Goal: Task Accomplishment & Management: Manage account settings

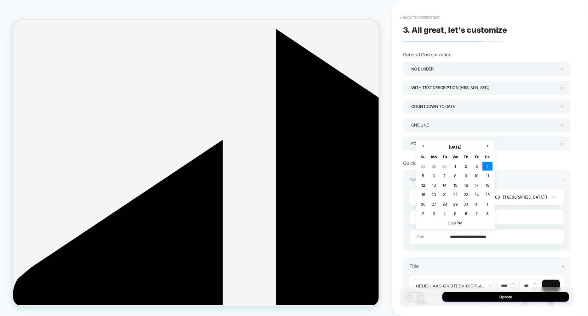
click at [490, 236] on input "**********" at bounding box center [485, 237] width 154 height 15
click at [457, 220] on td "3:29 PM" at bounding box center [455, 223] width 74 height 9
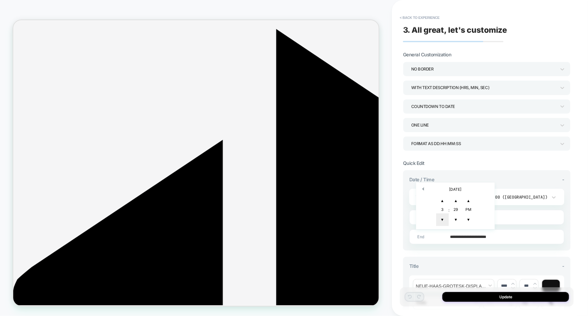
click at [441, 216] on span "▼" at bounding box center [442, 219] width 13 height 13
click at [456, 223] on span "▼" at bounding box center [455, 219] width 13 height 13
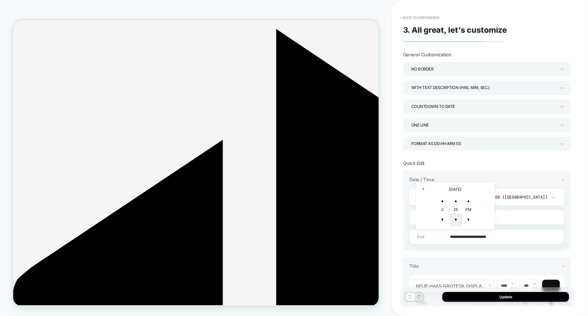
click at [456, 223] on span "▼" at bounding box center [455, 219] width 13 height 13
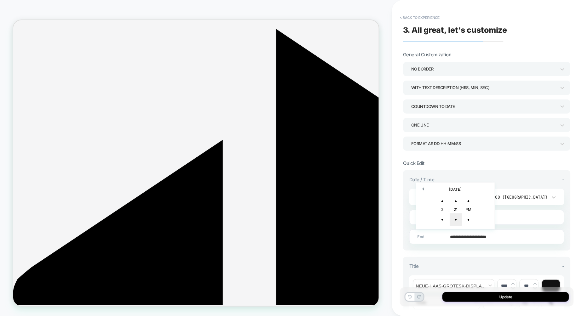
click at [456, 223] on span "▼" at bounding box center [455, 219] width 13 height 13
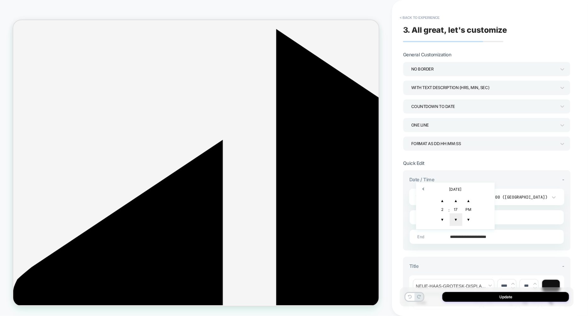
click at [456, 223] on span "▼" at bounding box center [455, 219] width 13 height 13
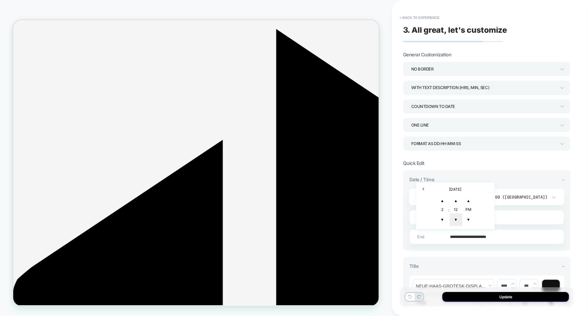
click at [456, 223] on span "▼" at bounding box center [455, 219] width 13 height 13
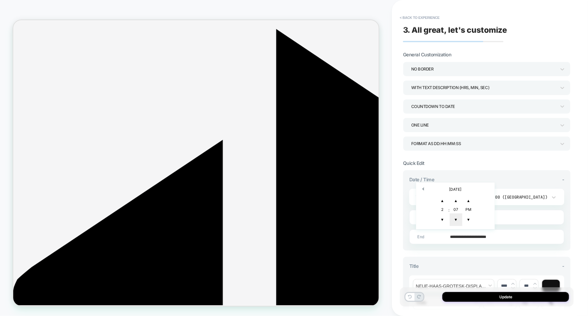
click at [456, 223] on span "▼" at bounding box center [455, 219] width 13 height 13
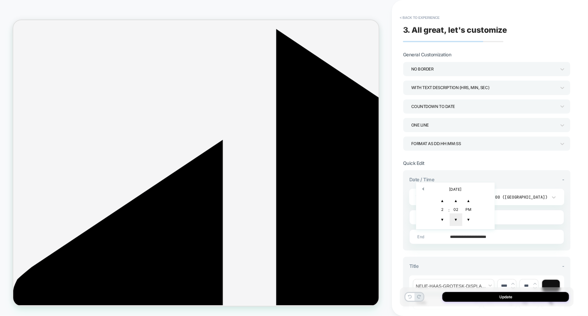
click at [456, 223] on span "▼" at bounding box center [455, 219] width 13 height 13
type input "**********"
click at [498, 162] on section "**********" at bounding box center [487, 300] width 168 height 280
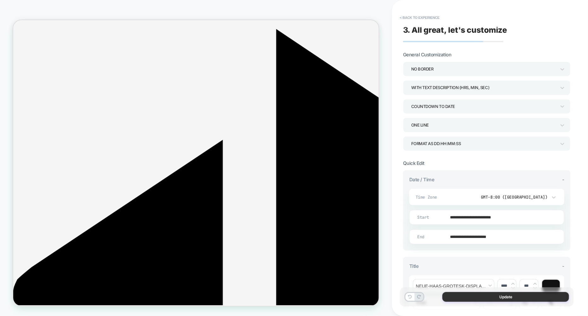
click at [498, 299] on button "Update" at bounding box center [505, 297] width 127 height 10
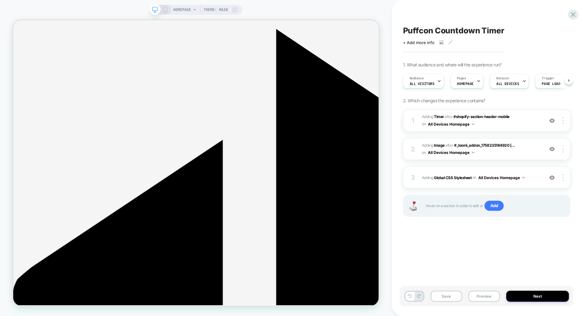
scroll to position [0, 0]
click at [448, 299] on button "Save" at bounding box center [445, 296] width 31 height 11
click at [491, 298] on button "Preview" at bounding box center [483, 296] width 31 height 11
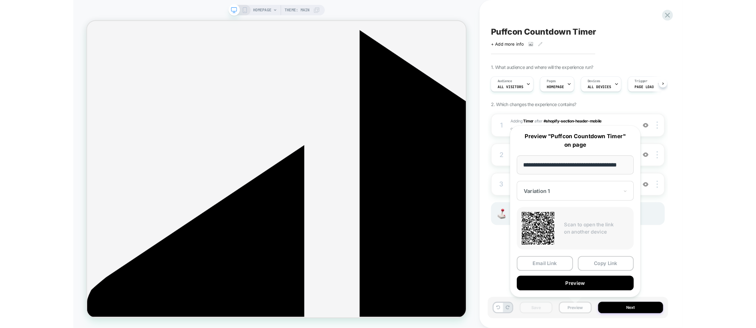
scroll to position [0, 11]
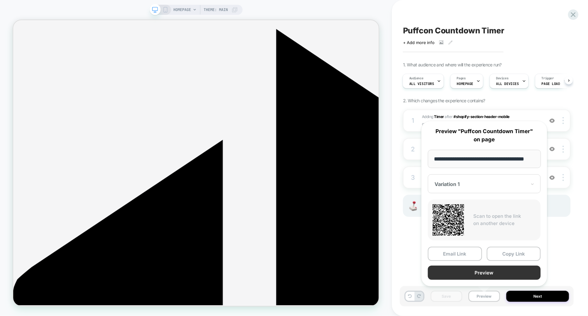
click at [482, 269] on button "Preview" at bounding box center [484, 273] width 113 height 14
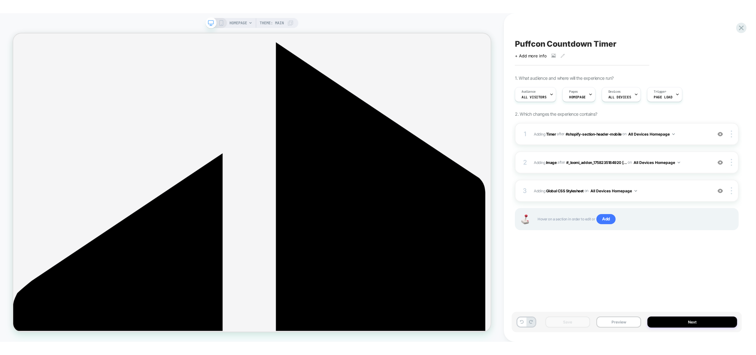
scroll to position [0, 0]
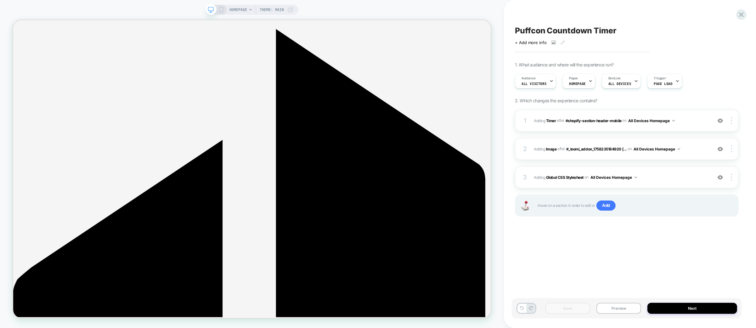
click at [587, 225] on div "1 #_loomi_addon_1758235184920 Adding Timer AFTER #shopify-section-header-mobile…" at bounding box center [627, 171] width 224 height 123
click at [587, 38] on div "Click to view images Click to edit experience details + Add more info" at bounding box center [627, 40] width 224 height 10
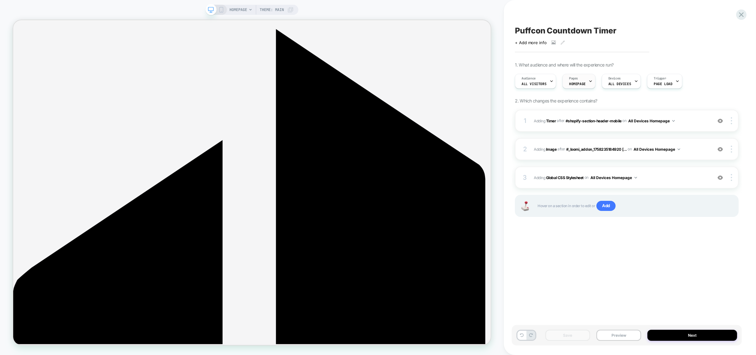
click at [581, 78] on div "Pages HOMEPAGE" at bounding box center [577, 81] width 29 height 14
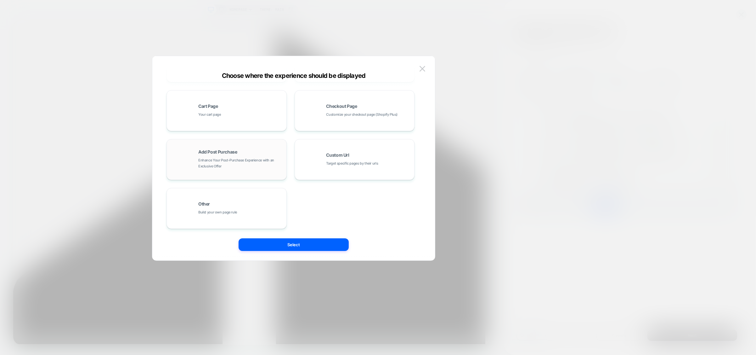
scroll to position [94, 0]
click at [253, 215] on div "Other Build your own page rule" at bounding box center [240, 210] width 85 height 14
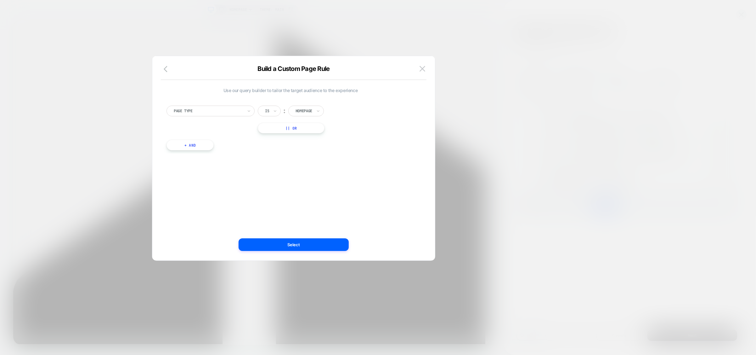
scroll to position [0, 0]
click at [300, 130] on button "|| Or" at bounding box center [291, 127] width 67 height 11
click at [316, 128] on icon at bounding box center [318, 128] width 4 height 6
click at [369, 149] on div "Page Type Is ︰ Homepage Or Is ︰ option Product focused, 5 of 5. 5 results avail…" at bounding box center [290, 133] width 254 height 74
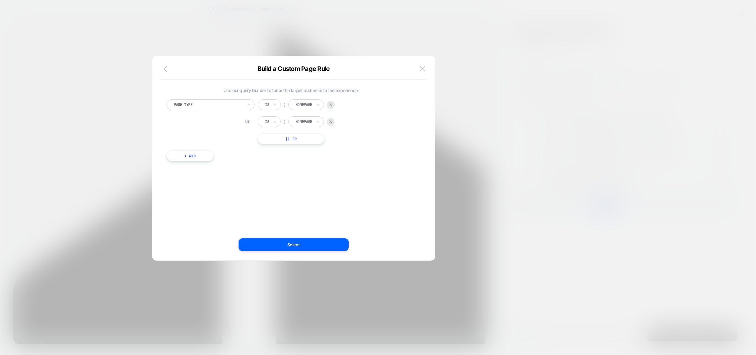
click at [331, 120] on img at bounding box center [331, 121] width 3 height 3
click at [419, 65] on button at bounding box center [422, 68] width 9 height 9
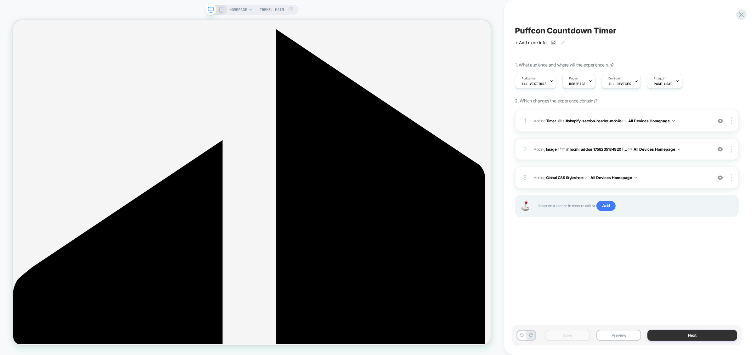
click at [587, 316] on button "Next" at bounding box center [693, 334] width 90 height 11
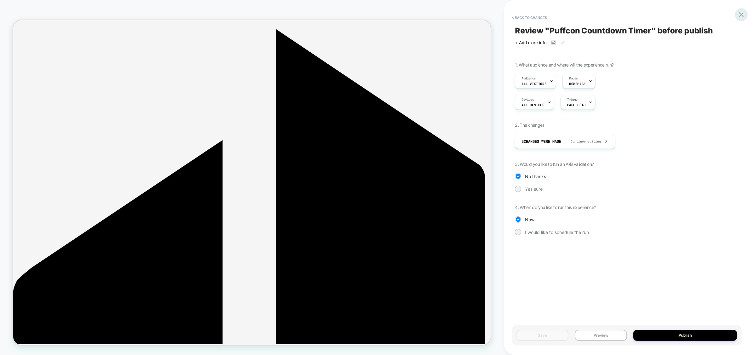
click at [587, 15] on icon at bounding box center [741, 14] width 5 height 5
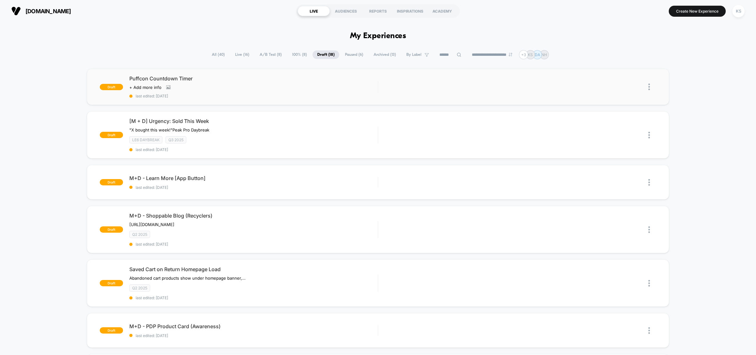
click at [587, 86] on img at bounding box center [650, 86] width 2 height 7
click at [587, 58] on div "Edit" at bounding box center [617, 58] width 57 height 14
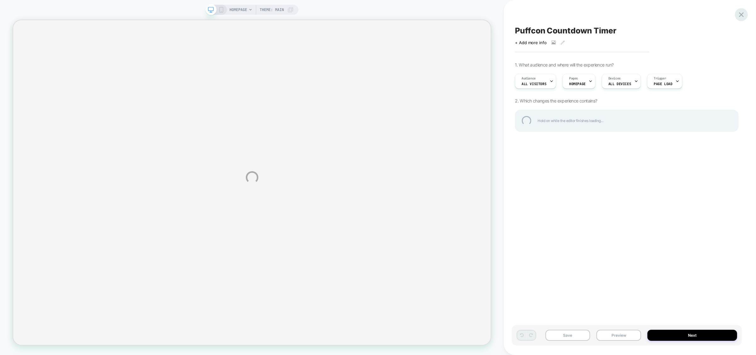
click at [587, 15] on div at bounding box center [741, 14] width 13 height 13
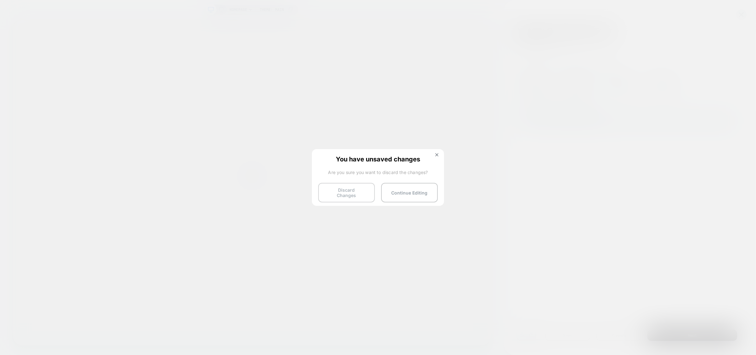
click at [367, 196] on button "Discard Changes" at bounding box center [346, 193] width 57 height 20
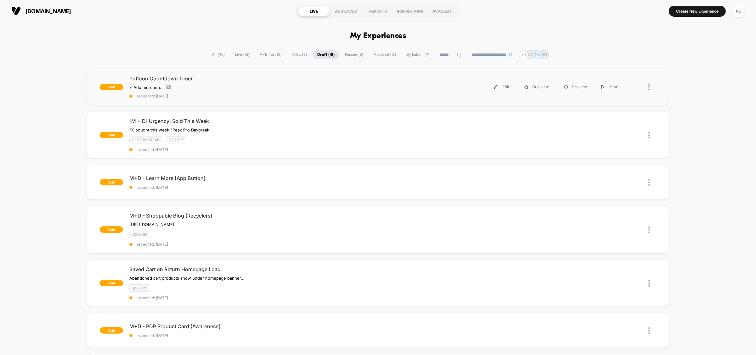
click at [587, 91] on div at bounding box center [653, 87] width 8 height 14
click at [587, 72] on div "Duplicate" at bounding box center [617, 72] width 57 height 14
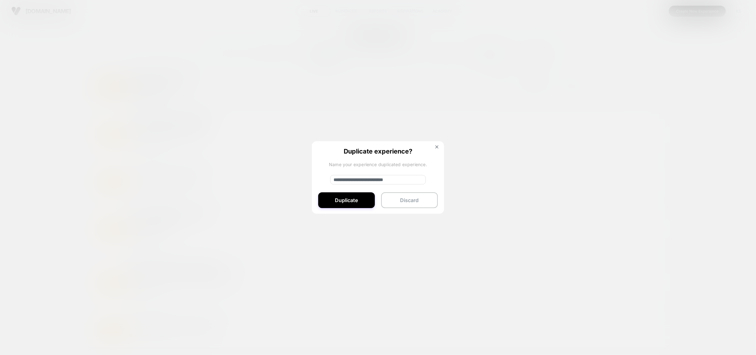
drag, startPoint x: 356, startPoint y: 179, endPoint x: 338, endPoint y: 178, distance: 18.0
click at [338, 178] on input "**********" at bounding box center [378, 179] width 96 height 9
type input "**********"
click at [350, 199] on button "Duplicate" at bounding box center [346, 200] width 57 height 16
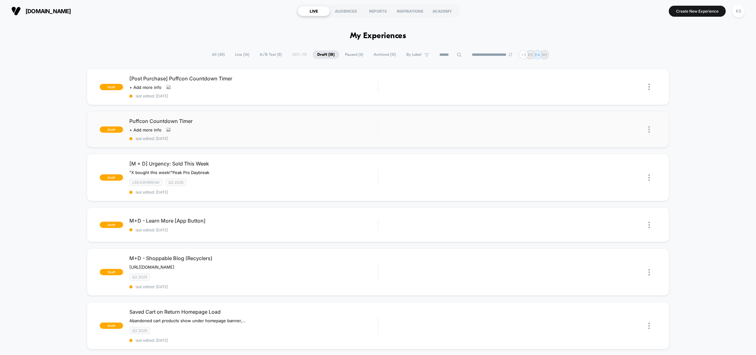
click at [587, 129] on img at bounding box center [650, 129] width 2 height 7
click at [236, 122] on span "Puffcon Countdown Timer" at bounding box center [253, 121] width 248 height 6
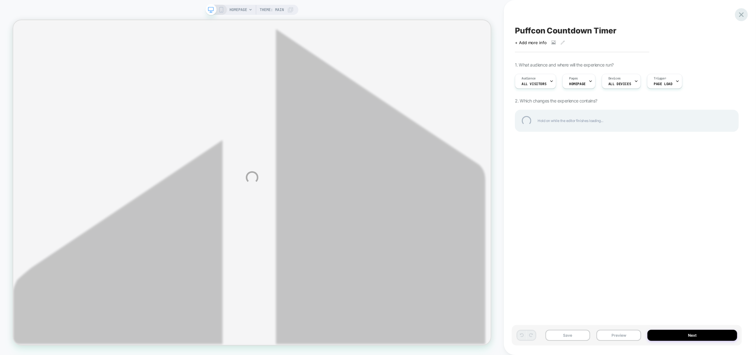
click at [587, 17] on div at bounding box center [741, 14] width 13 height 13
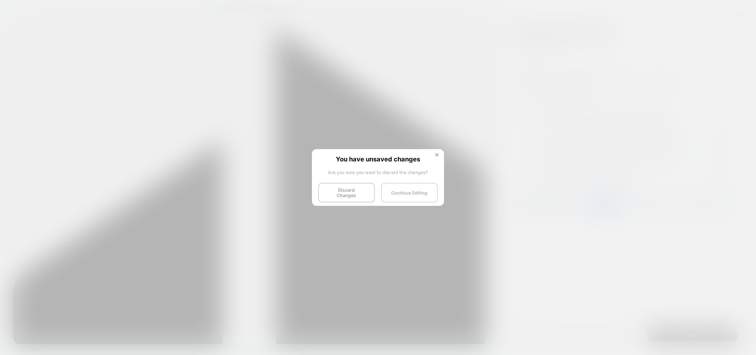
drag, startPoint x: 396, startPoint y: 192, endPoint x: 755, endPoint y: 20, distance: 398.0
click at [396, 192] on button "Continue Editing" at bounding box center [409, 193] width 57 height 20
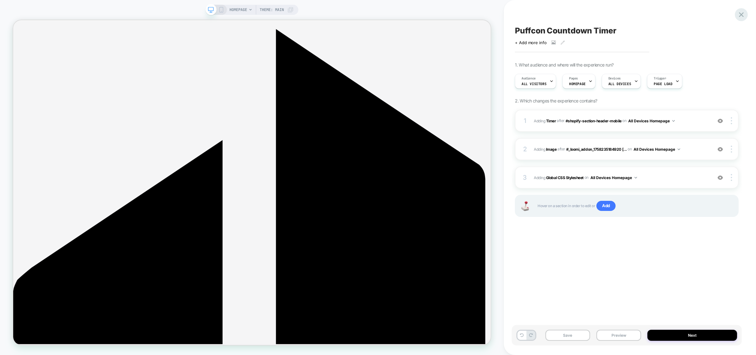
click at [587, 16] on icon at bounding box center [741, 14] width 9 height 9
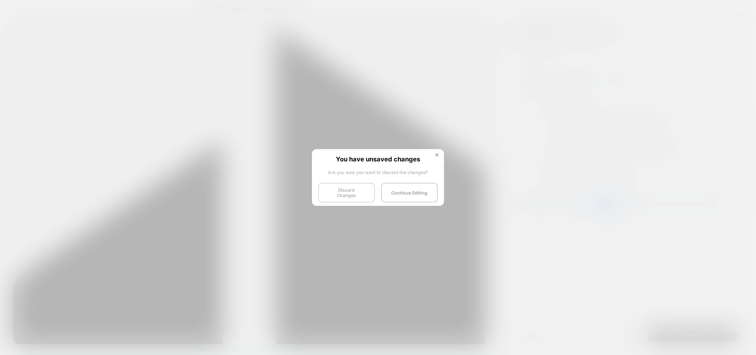
click at [348, 190] on button "Discard Changes" at bounding box center [346, 193] width 57 height 20
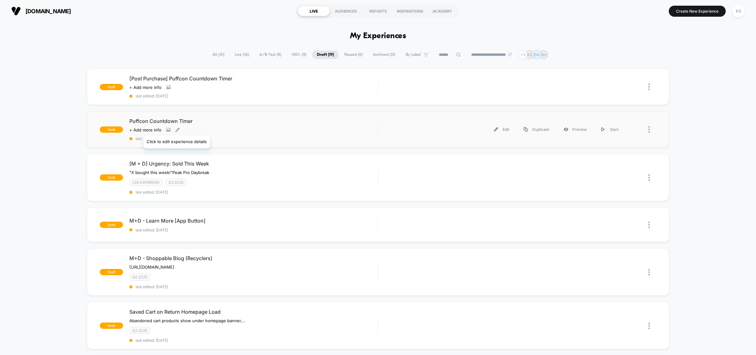
click at [176, 128] on icon at bounding box center [177, 130] width 4 height 4
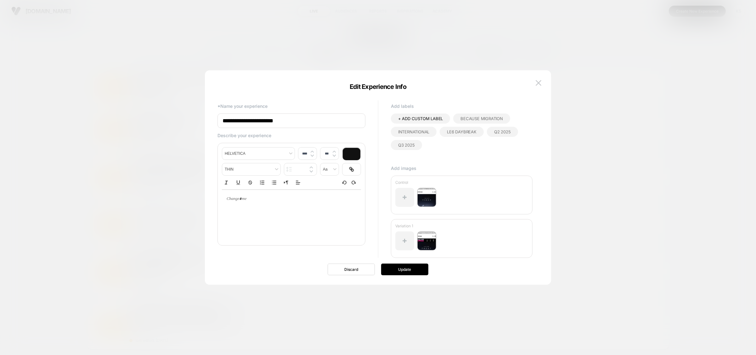
click at [222, 122] on input "**********" at bounding box center [292, 120] width 148 height 14
type input "**********"
click at [412, 271] on button "Update" at bounding box center [404, 269] width 47 height 12
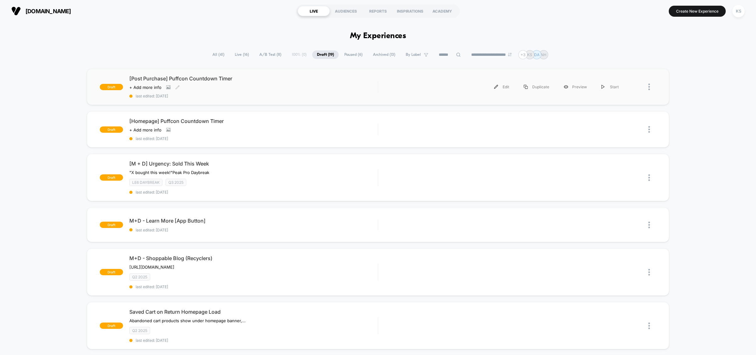
click at [287, 85] on div "Click to view images Click to edit experience details + Add more info" at bounding box center [216, 87] width 174 height 5
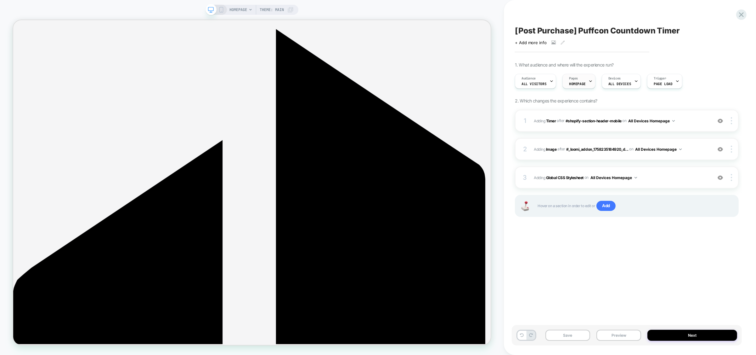
click at [577, 82] on span "HOMEPAGE" at bounding box center [577, 84] width 17 height 4
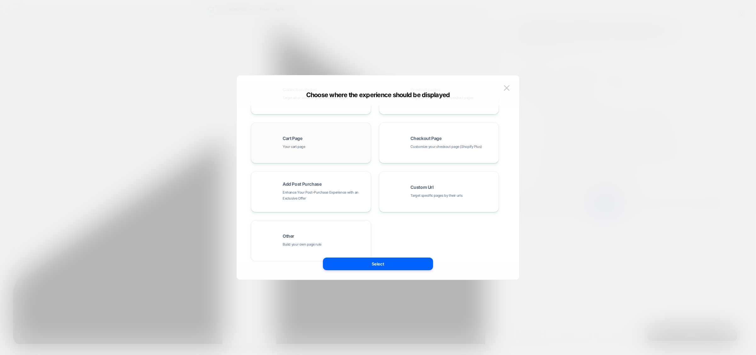
scroll to position [95, 0]
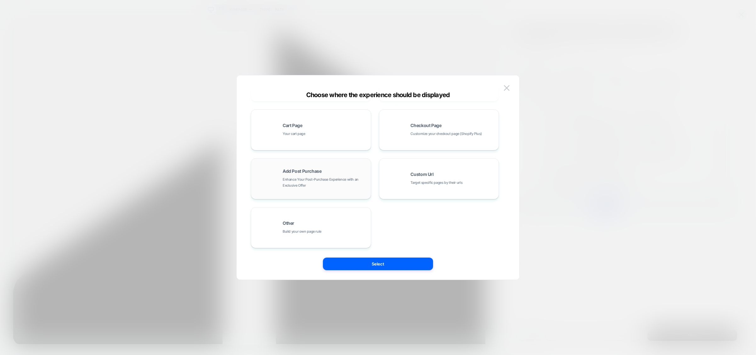
click at [321, 177] on span "Enhance Your Post-Purchase Experience with an Exclusive Offer" at bounding box center [325, 182] width 85 height 12
click at [507, 88] on img at bounding box center [507, 87] width 6 height 5
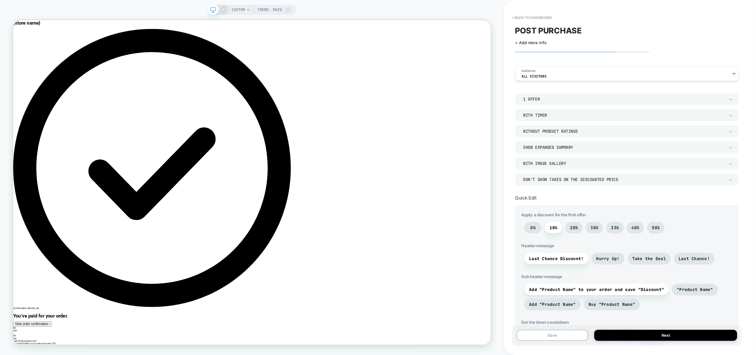
click at [238, 10] on span "CUSTOM" at bounding box center [238, 10] width 13 height 10
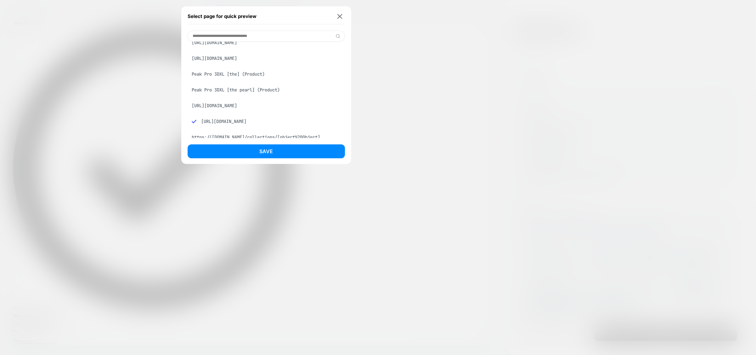
scroll to position [138, 0]
click at [337, 15] on img at bounding box center [339, 16] width 5 height 5
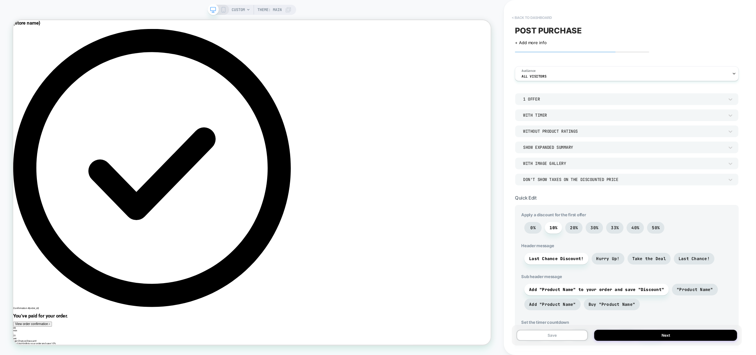
click at [527, 18] on button "< back to dashboard" at bounding box center [532, 18] width 46 height 10
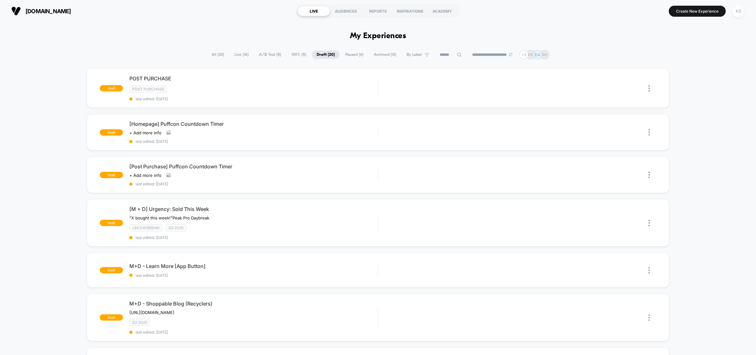
click at [735, 8] on div "KS" at bounding box center [739, 11] width 12 height 12
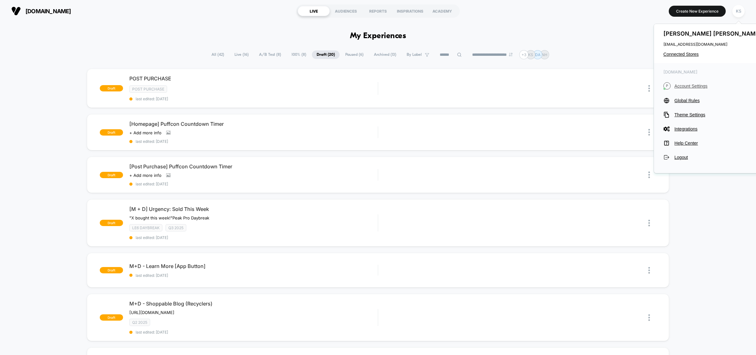
click at [688, 85] on span "Account Settings" at bounding box center [719, 85] width 88 height 5
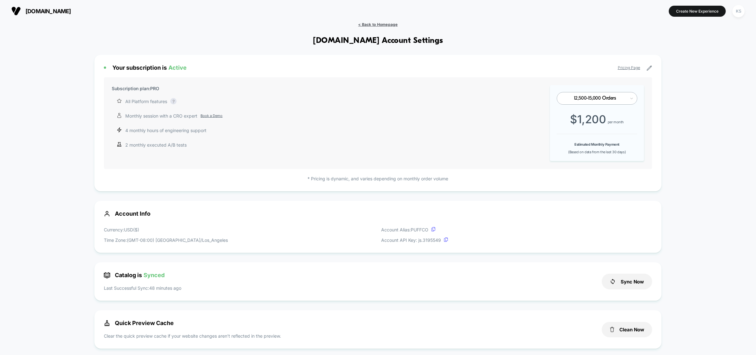
click at [374, 22] on span "< Back to Homepage" at bounding box center [377, 24] width 39 height 5
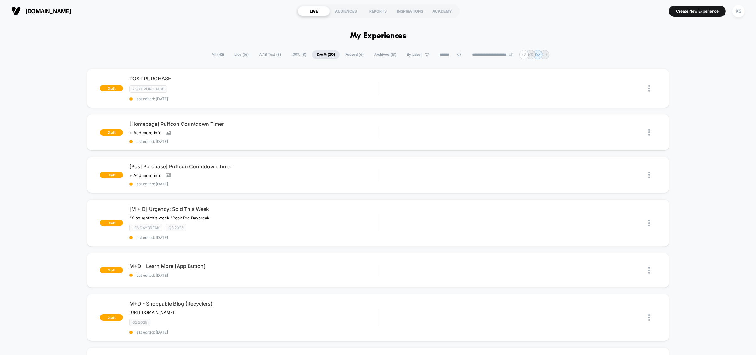
click at [745, 12] on button "KS" at bounding box center [739, 11] width 16 height 13
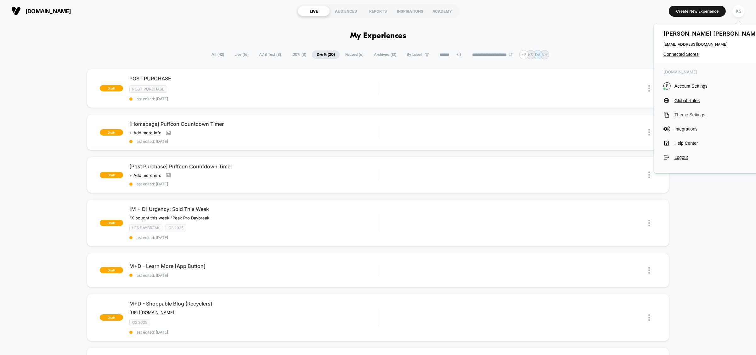
click at [681, 114] on span "Theme Settings" at bounding box center [719, 114] width 88 height 5
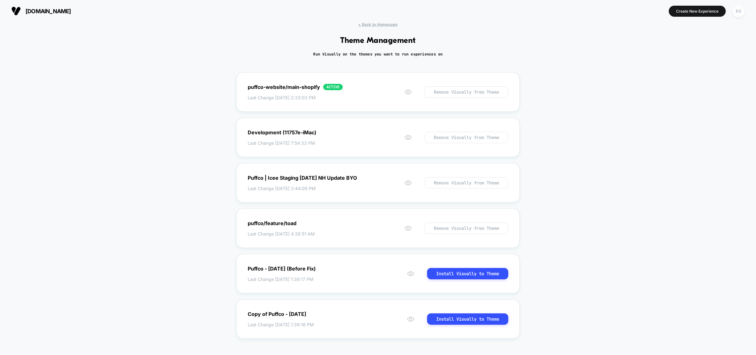
click at [739, 12] on div "KS" at bounding box center [739, 11] width 12 height 12
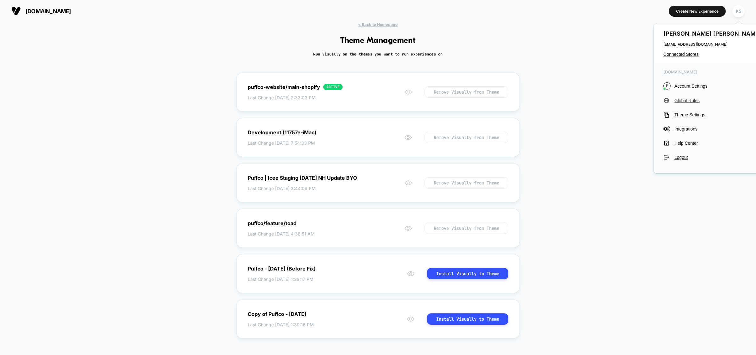
click at [686, 101] on span "Global Rules" at bounding box center [719, 100] width 88 height 5
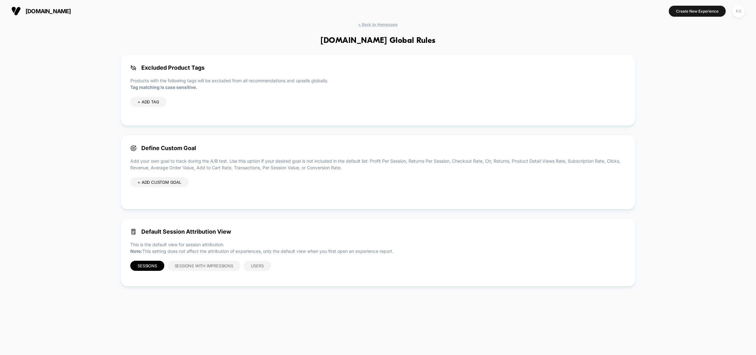
click at [738, 13] on div "KS" at bounding box center [739, 11] width 12 height 12
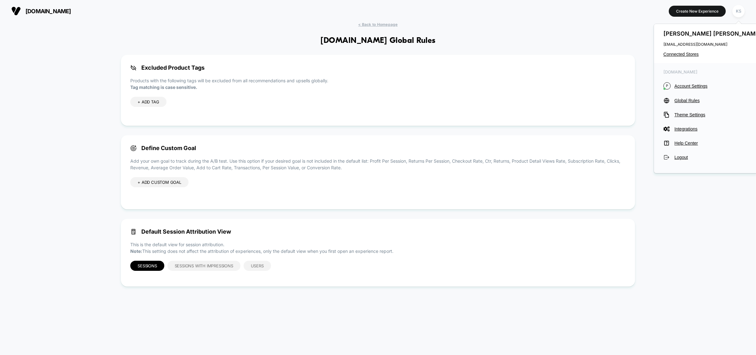
click at [430, 8] on section at bounding box center [378, 11] width 243 height 16
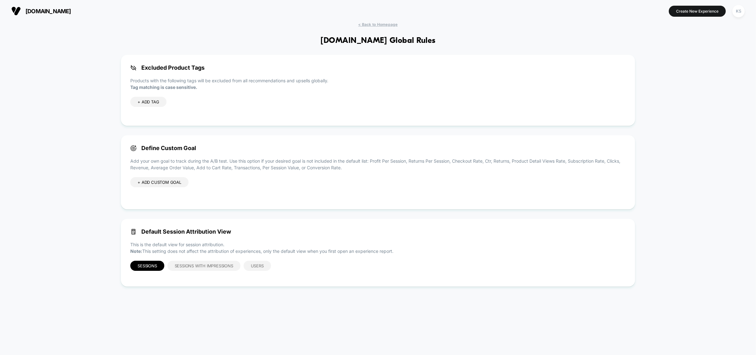
click at [387, 27] on div "< Back to Homepage puffco.com Global Rules Excluded Product Tags Products with …" at bounding box center [378, 185] width 756 height 326
click at [390, 24] on span "< Back to Homepage" at bounding box center [377, 24] width 39 height 5
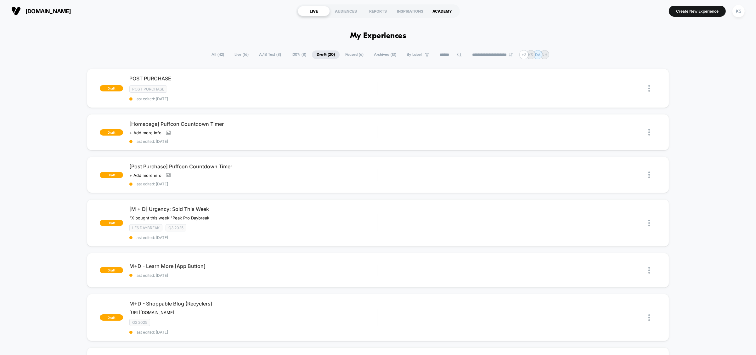
click at [439, 12] on div "ACADEMY" at bounding box center [442, 11] width 32 height 10
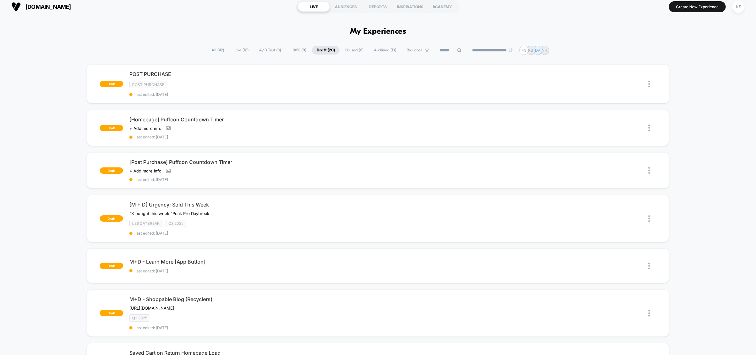
scroll to position [4, 0]
click at [382, 32] on h1 "My Experiences" at bounding box center [378, 31] width 56 height 9
click at [383, 32] on h1 "My Experiences" at bounding box center [378, 31] width 56 height 9
